Goal: Task Accomplishment & Management: Manage account settings

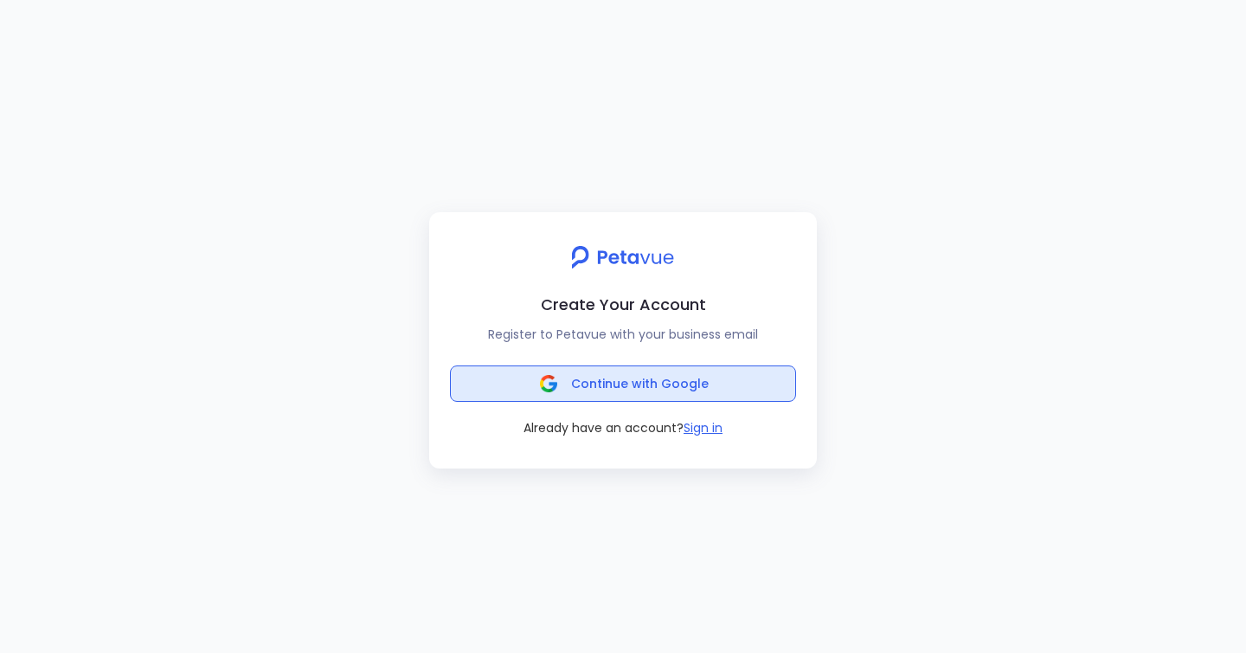
click at [589, 392] on span "Continue with Google" at bounding box center [623, 383] width 171 height 24
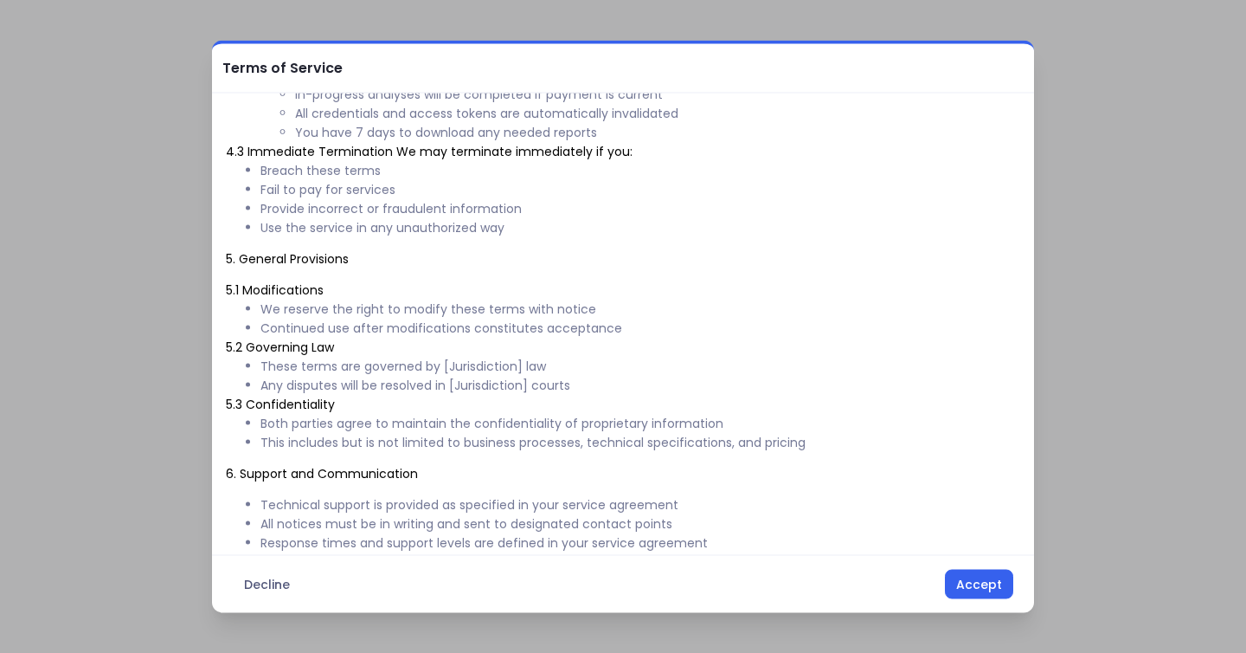
scroll to position [858, 0]
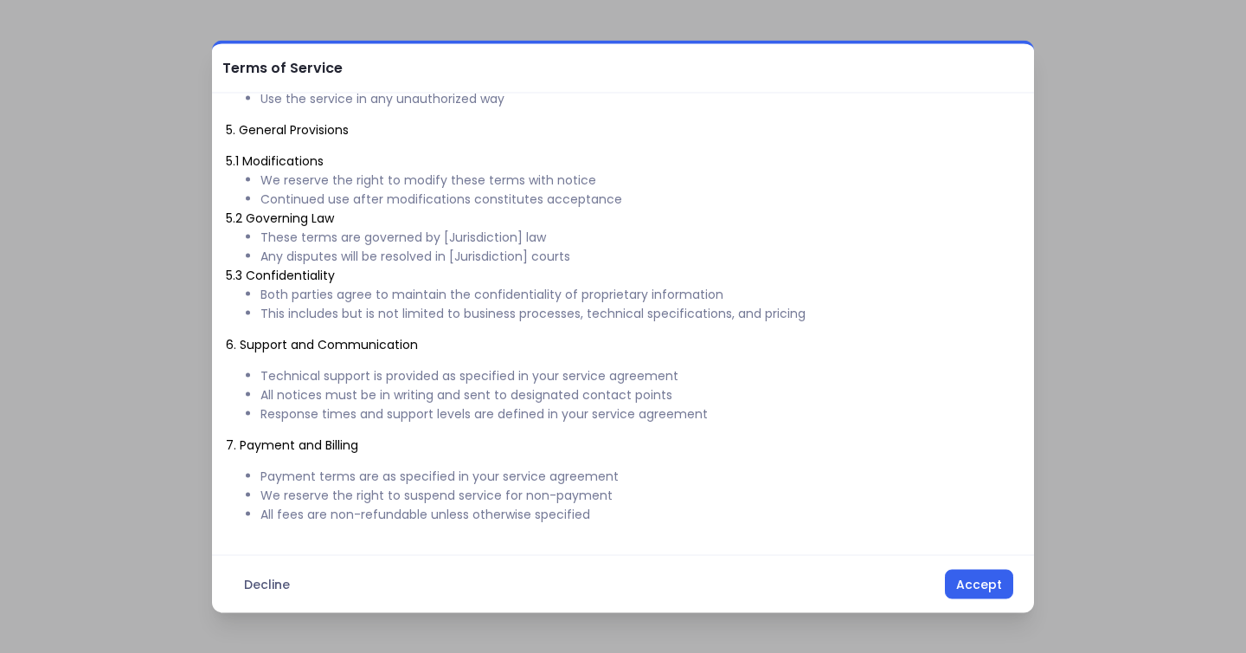
click at [984, 568] on div "Decline Accept" at bounding box center [623, 584] width 822 height 58
click at [981, 597] on button "Accept" at bounding box center [979, 584] width 68 height 29
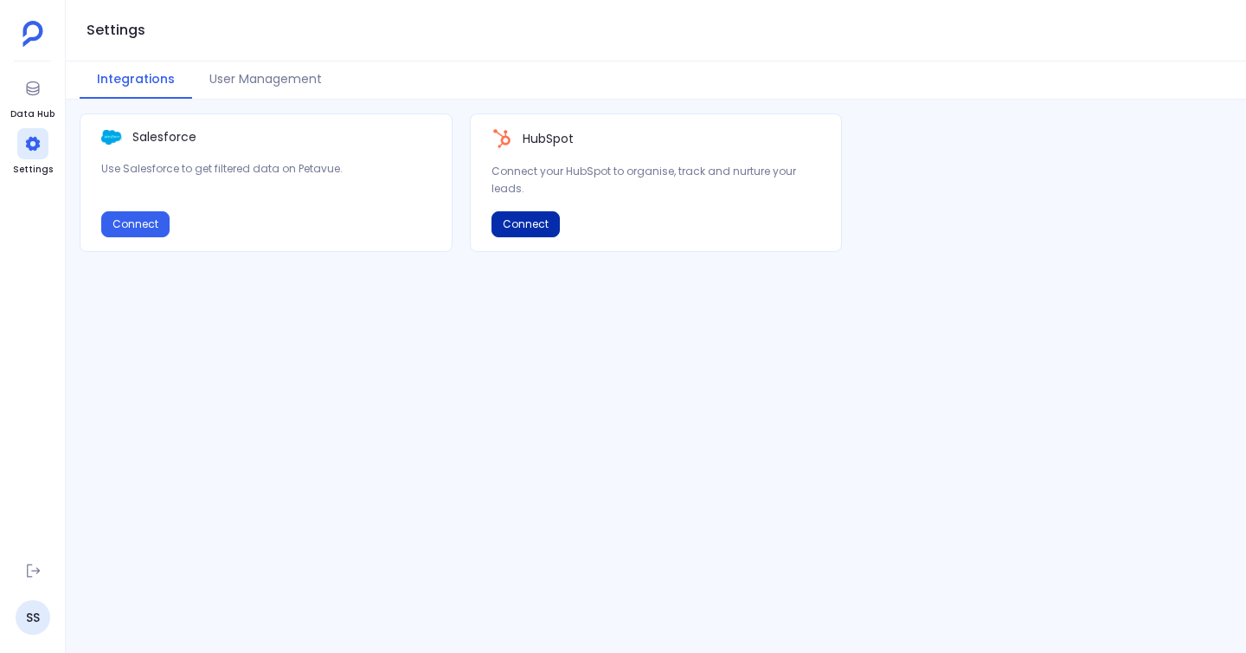
click at [536, 220] on button "Connect" at bounding box center [526, 224] width 68 height 26
click at [36, 88] on icon at bounding box center [32, 88] width 17 height 17
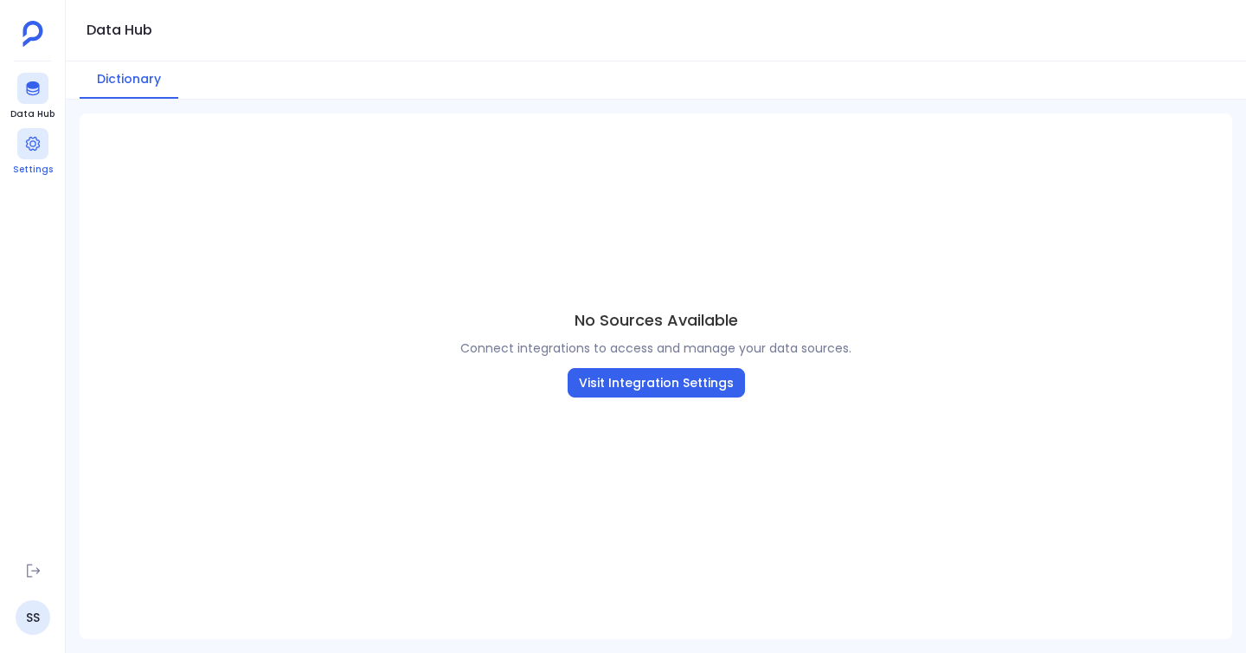
click at [34, 144] on icon at bounding box center [32, 143] width 17 height 17
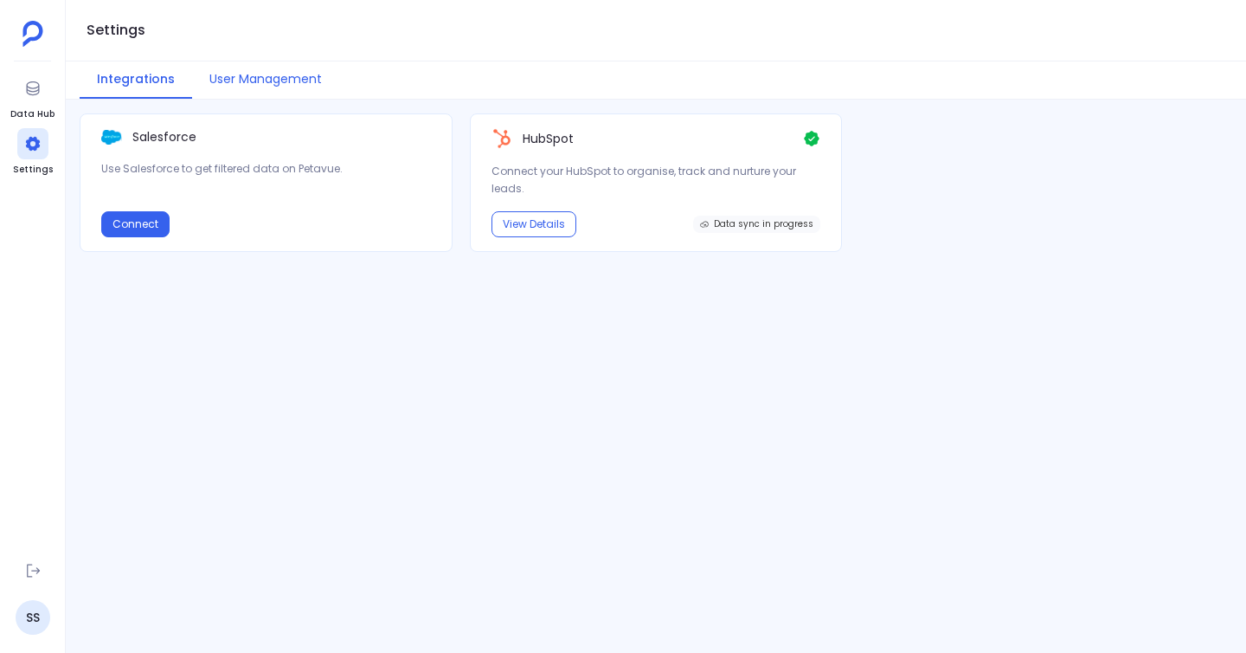
click at [284, 76] on button "User Management" at bounding box center [265, 79] width 147 height 37
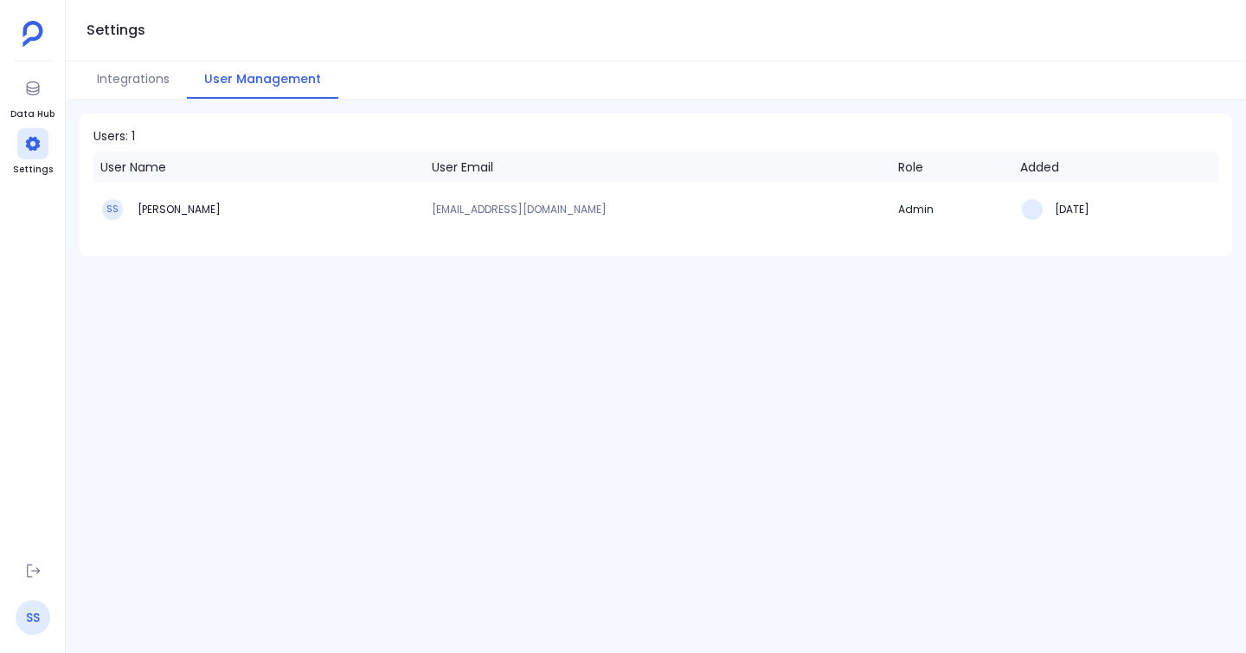
click at [40, 625] on link "SS" at bounding box center [33, 617] width 35 height 35
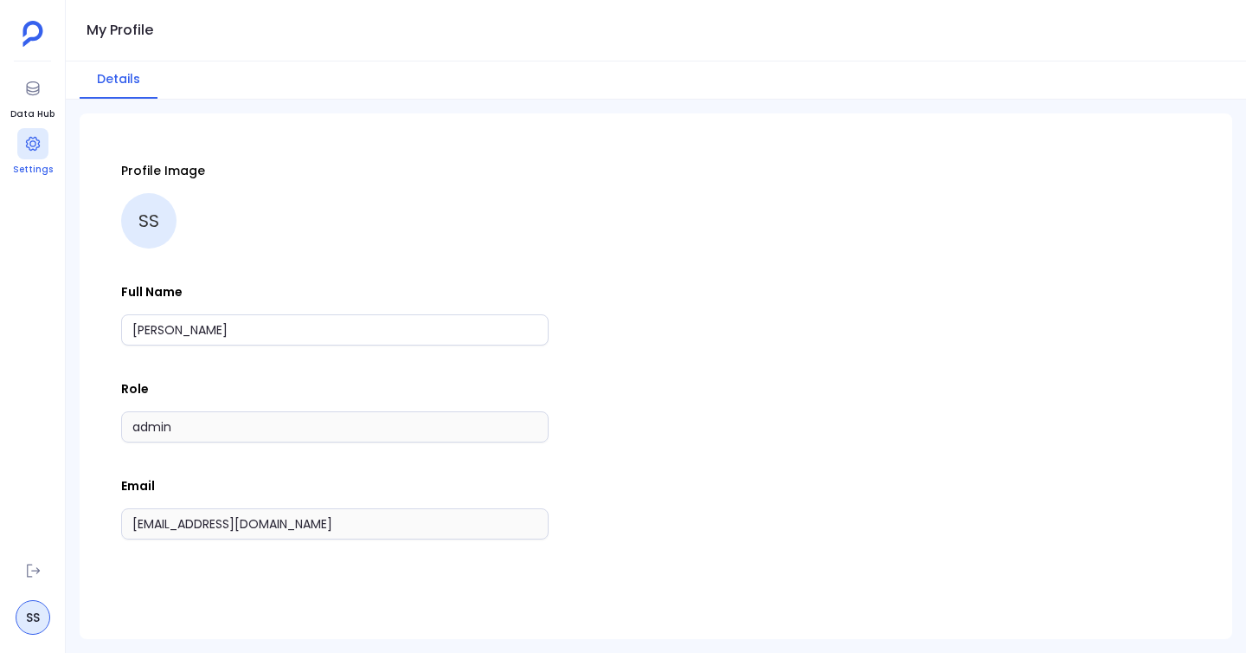
click at [29, 136] on icon at bounding box center [32, 143] width 17 height 17
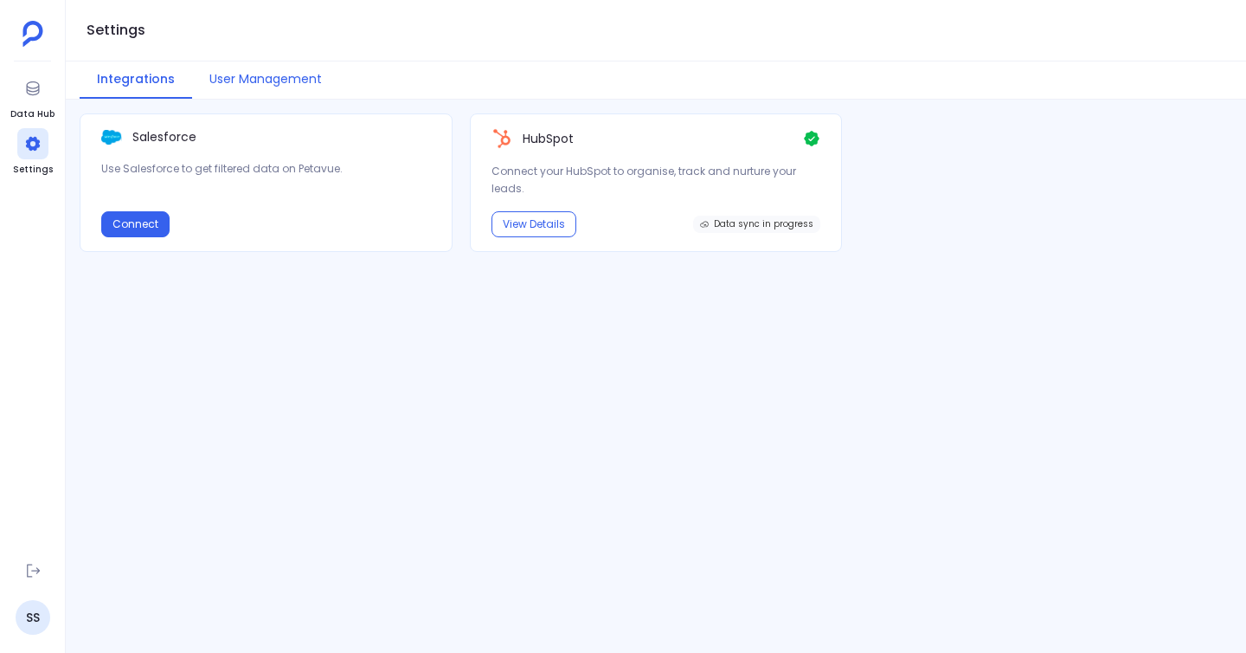
click at [242, 77] on button "User Management" at bounding box center [265, 79] width 147 height 37
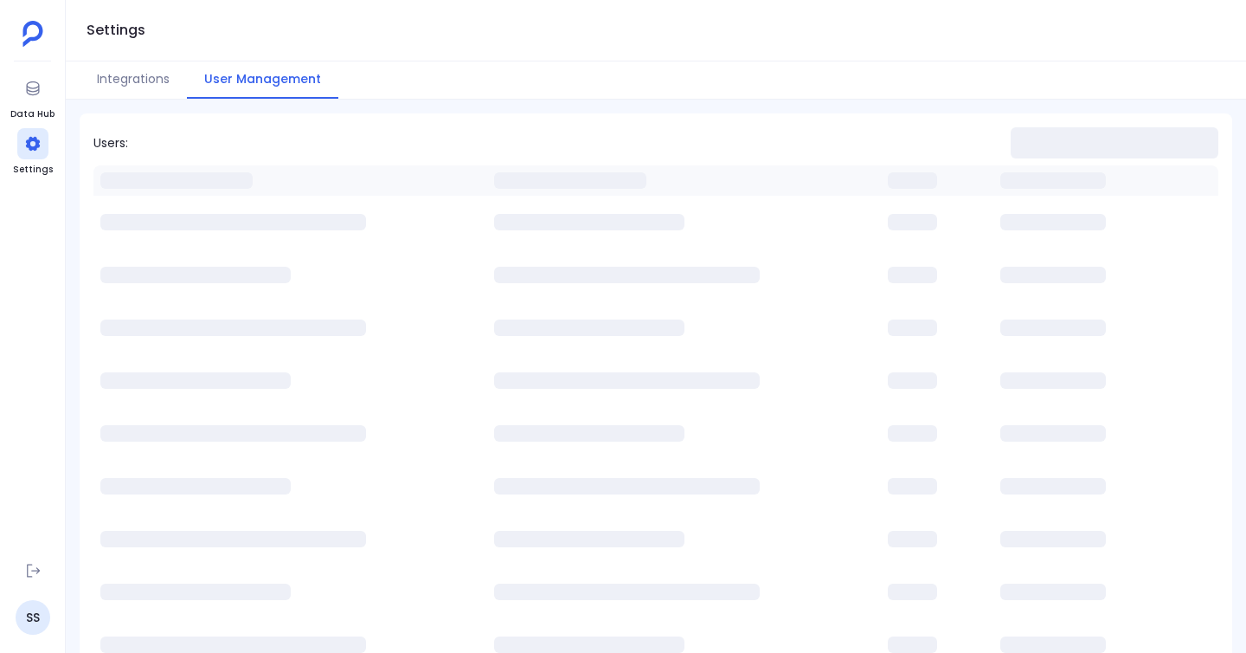
click at [17, 42] on div at bounding box center [32, 33] width 31 height 31
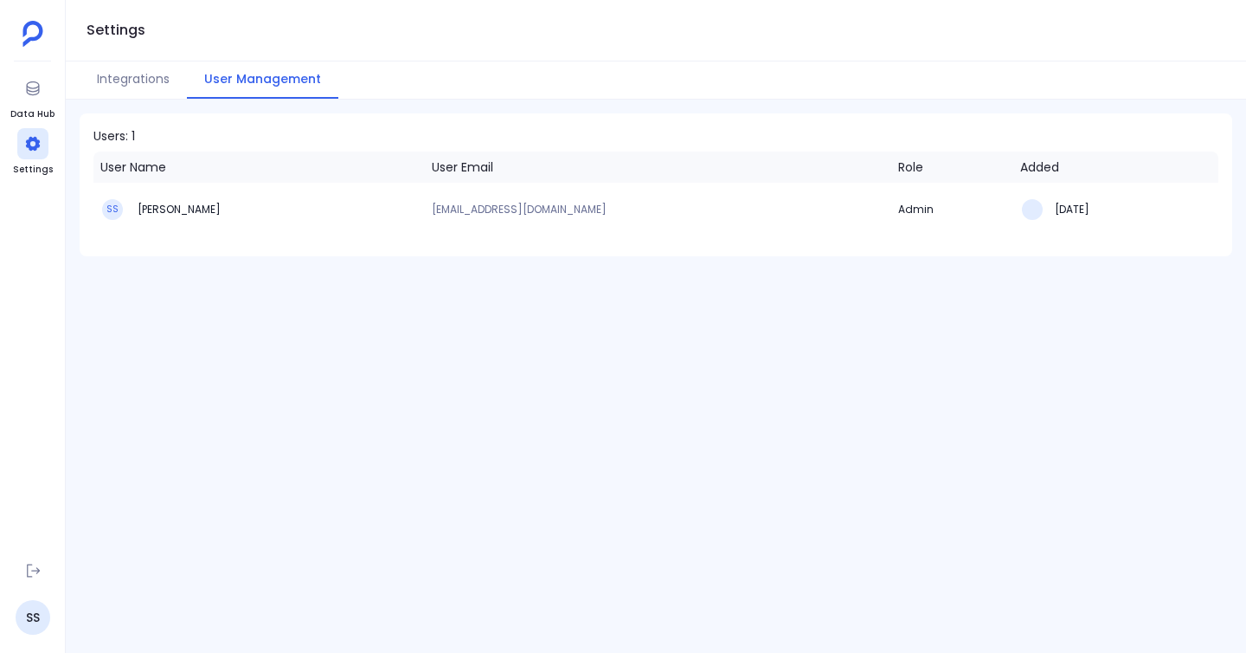
click at [24, 32] on img at bounding box center [33, 34] width 21 height 26
click at [29, 31] on img at bounding box center [33, 34] width 21 height 26
click at [134, 61] on button "Integrations" at bounding box center [133, 79] width 107 height 37
